Goal: Transaction & Acquisition: Obtain resource

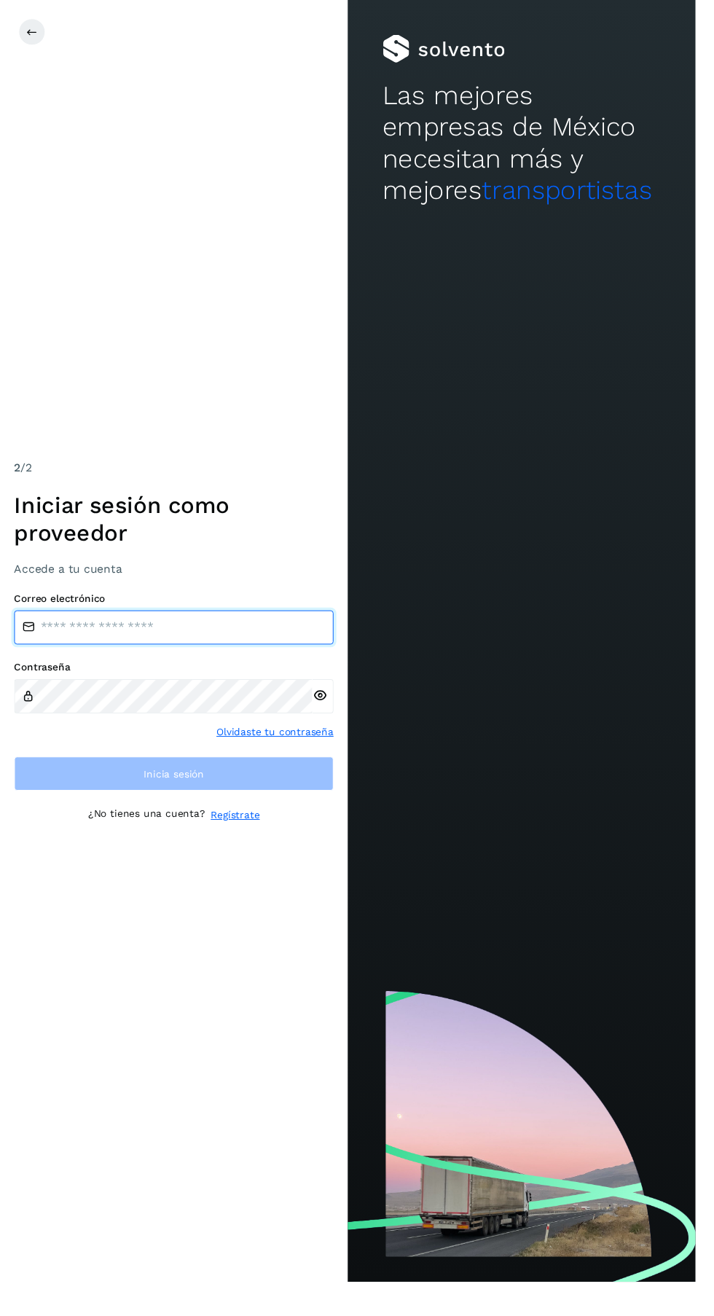
click at [233, 662] on input "email" at bounding box center [179, 644] width 328 height 35
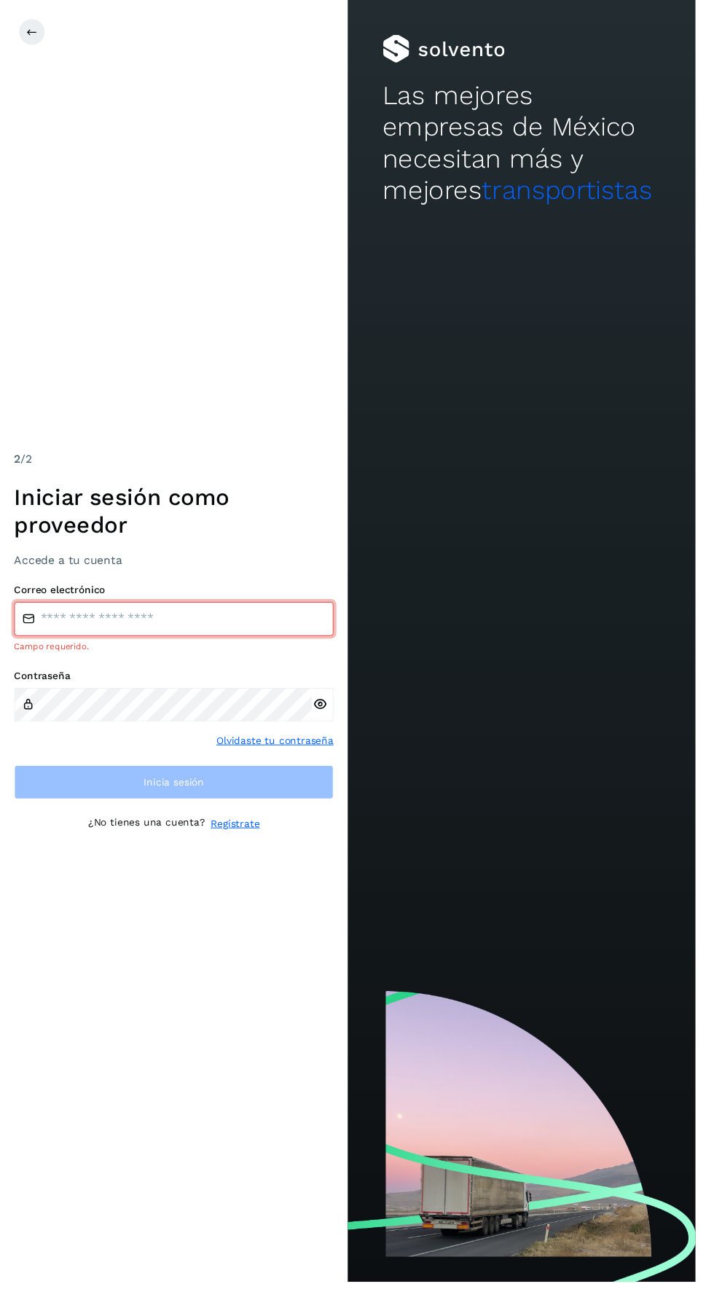
type input "**********"
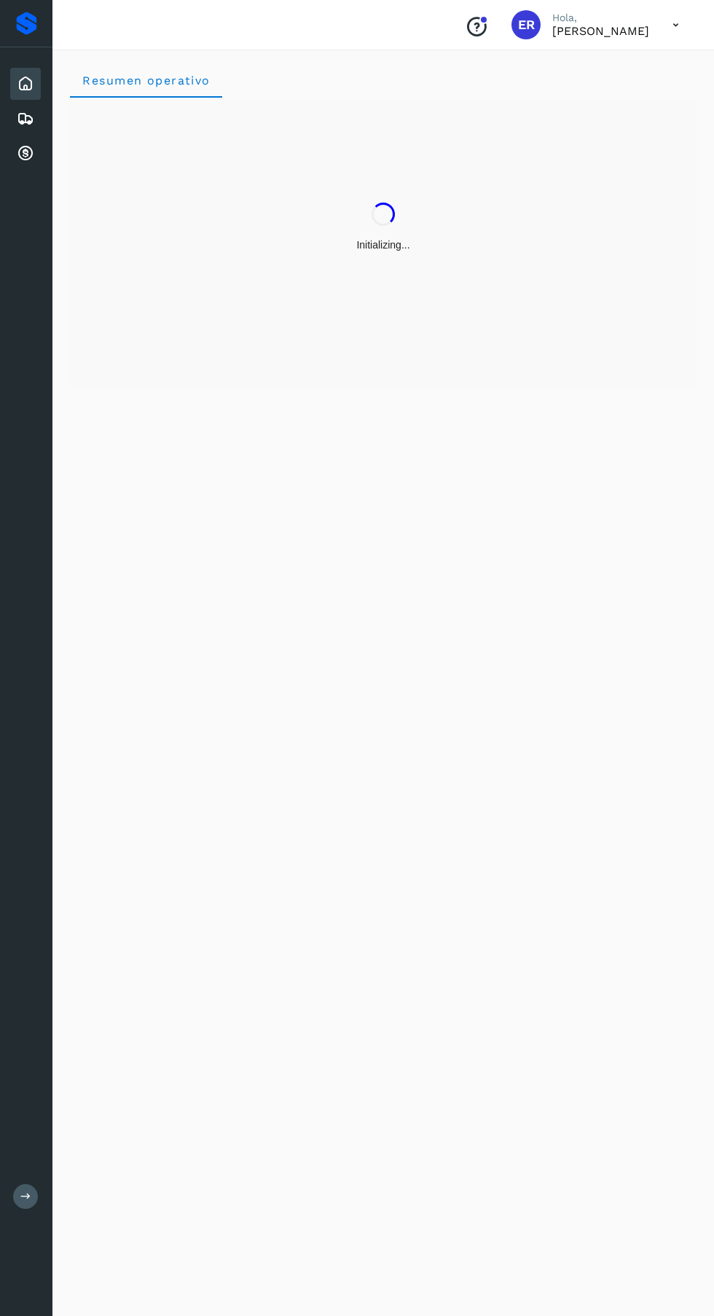
click at [26, 168] on div "Cuentas por cobrar" at bounding box center [25, 154] width 31 height 32
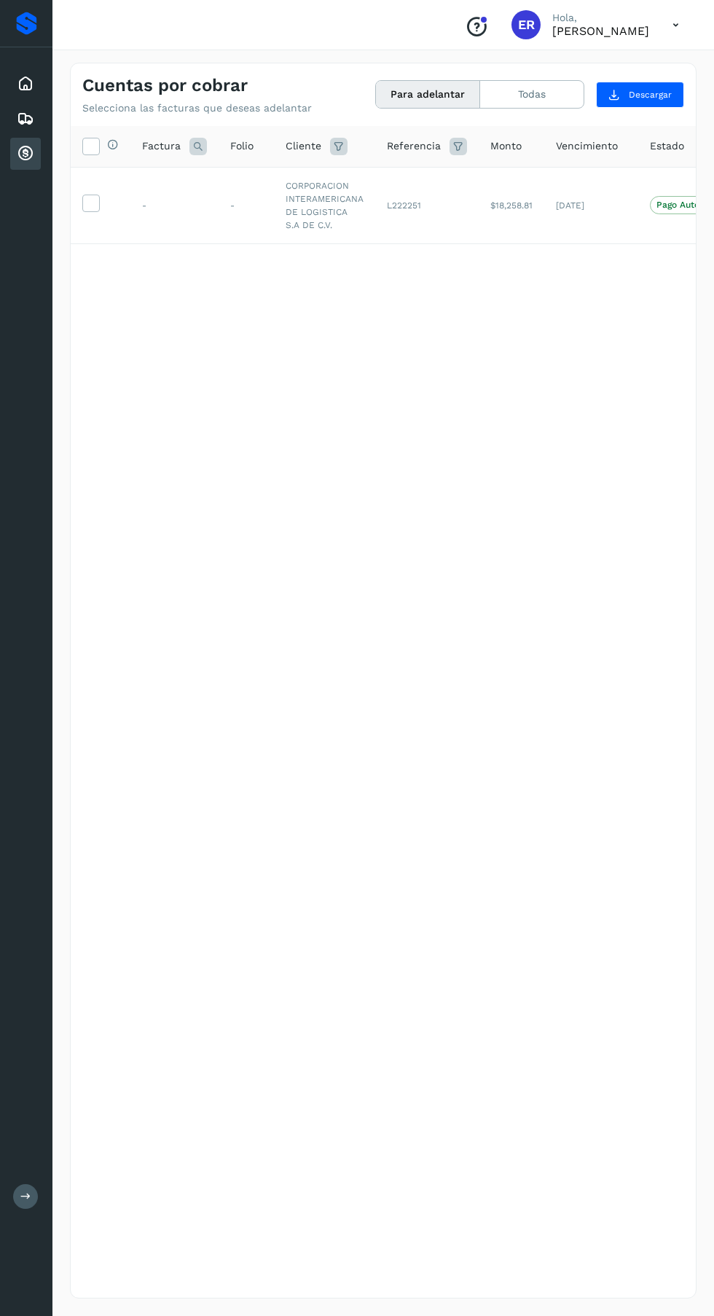
click at [120, 230] on td at bounding box center [101, 205] width 60 height 77
click at [87, 203] on icon at bounding box center [90, 202] width 15 height 15
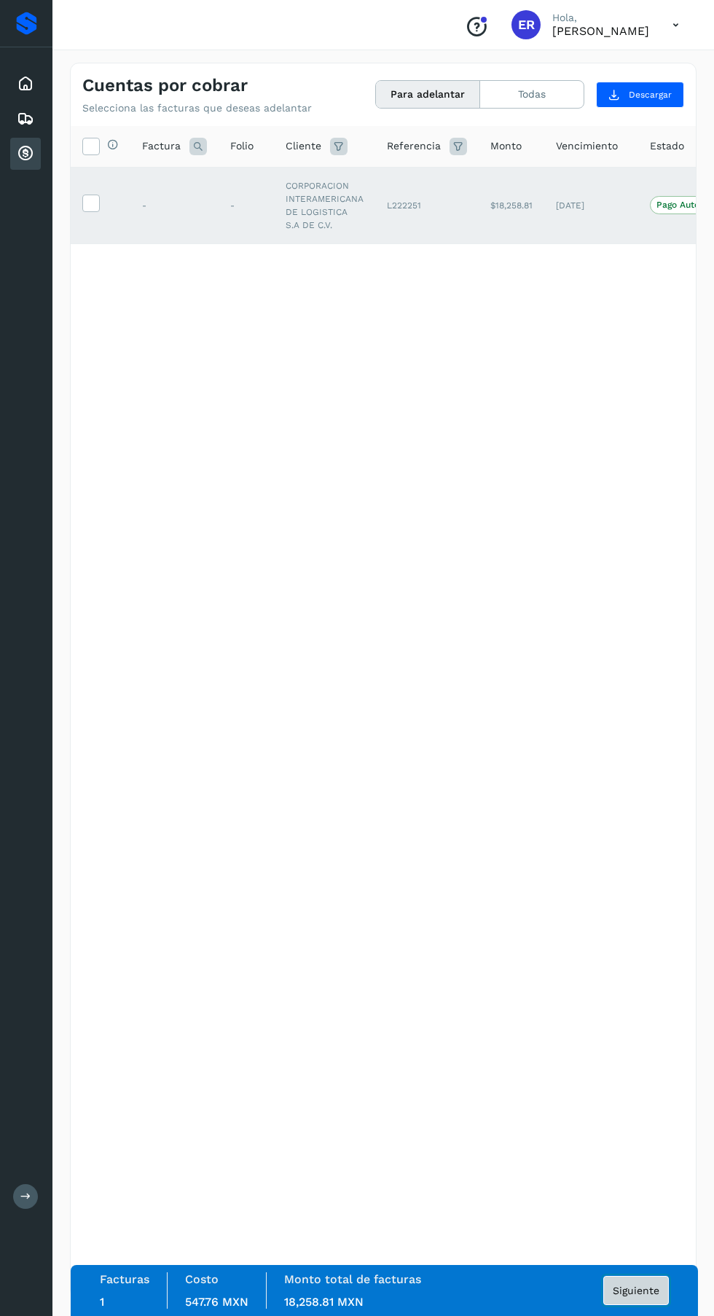
click at [644, 1295] on span "Siguiente" at bounding box center [636, 1290] width 47 height 10
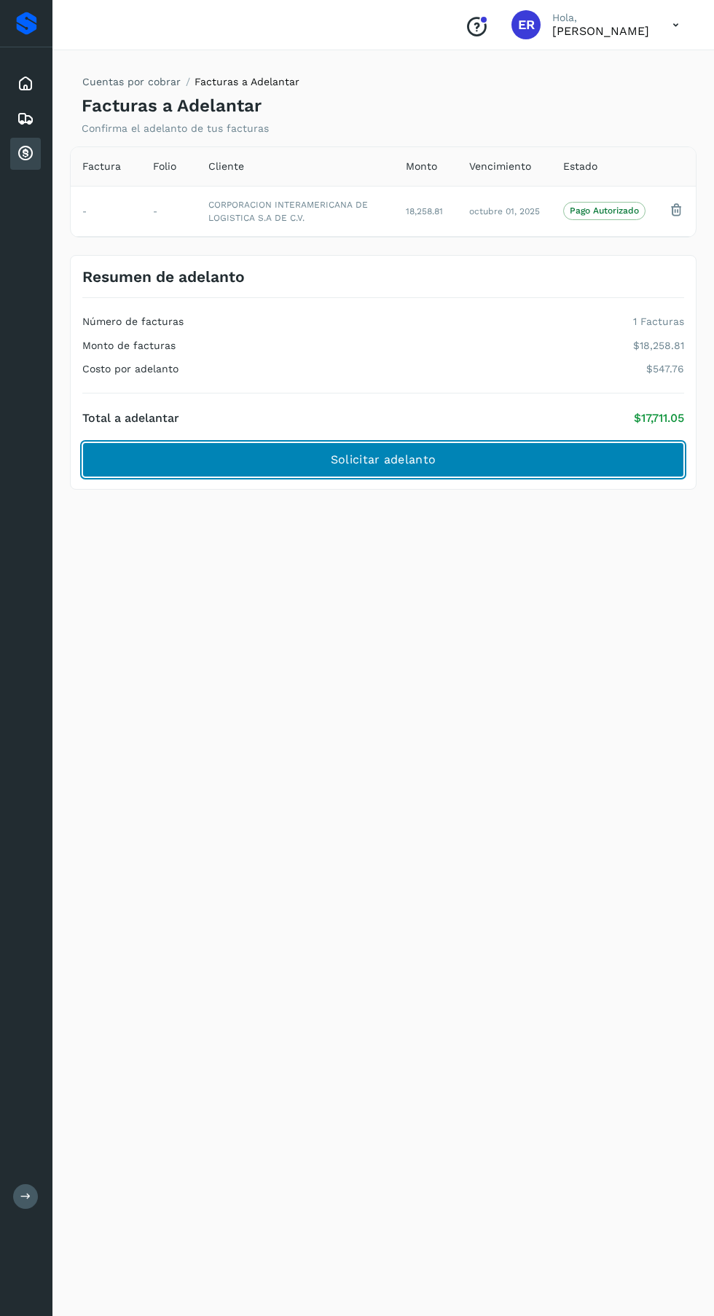
click at [605, 466] on button "Solicitar adelanto" at bounding box center [383, 459] width 602 height 35
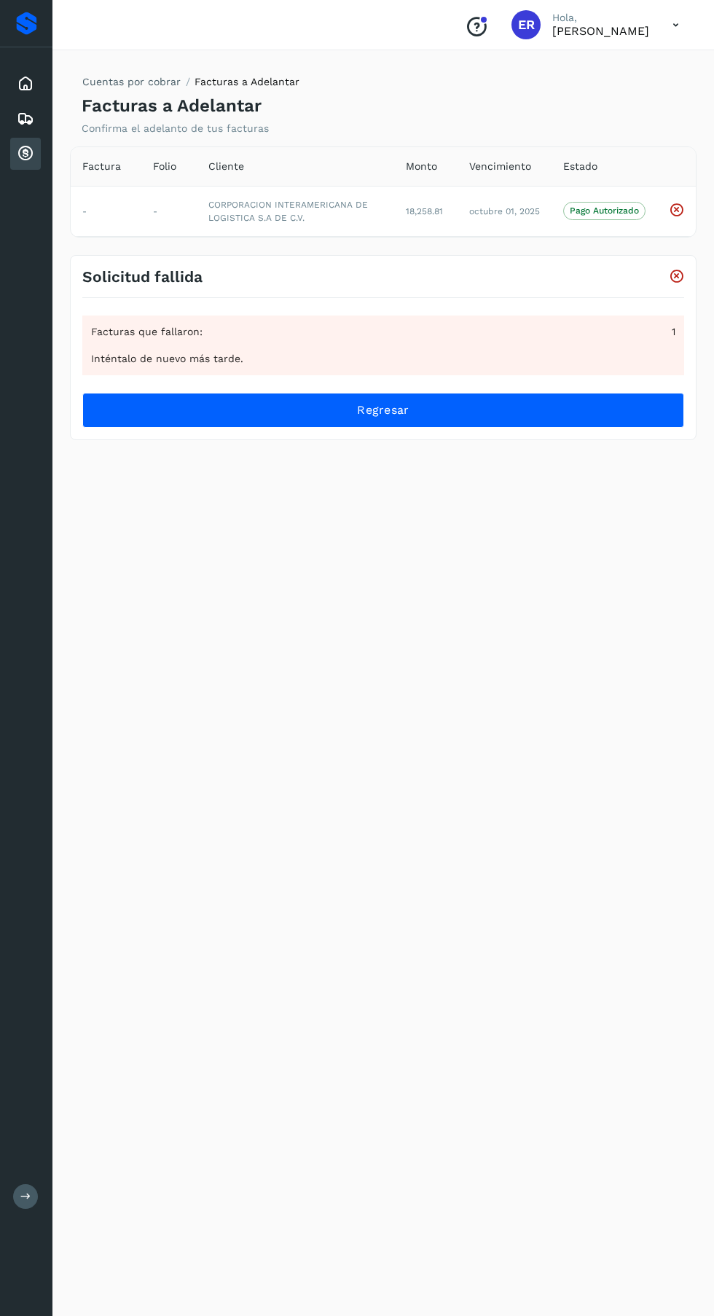
click at [669, 23] on icon at bounding box center [676, 25] width 30 height 30
click at [614, 67] on div "Cerrar sesión" at bounding box center [603, 66] width 173 height 28
